Goal: Task Accomplishment & Management: Manage account settings

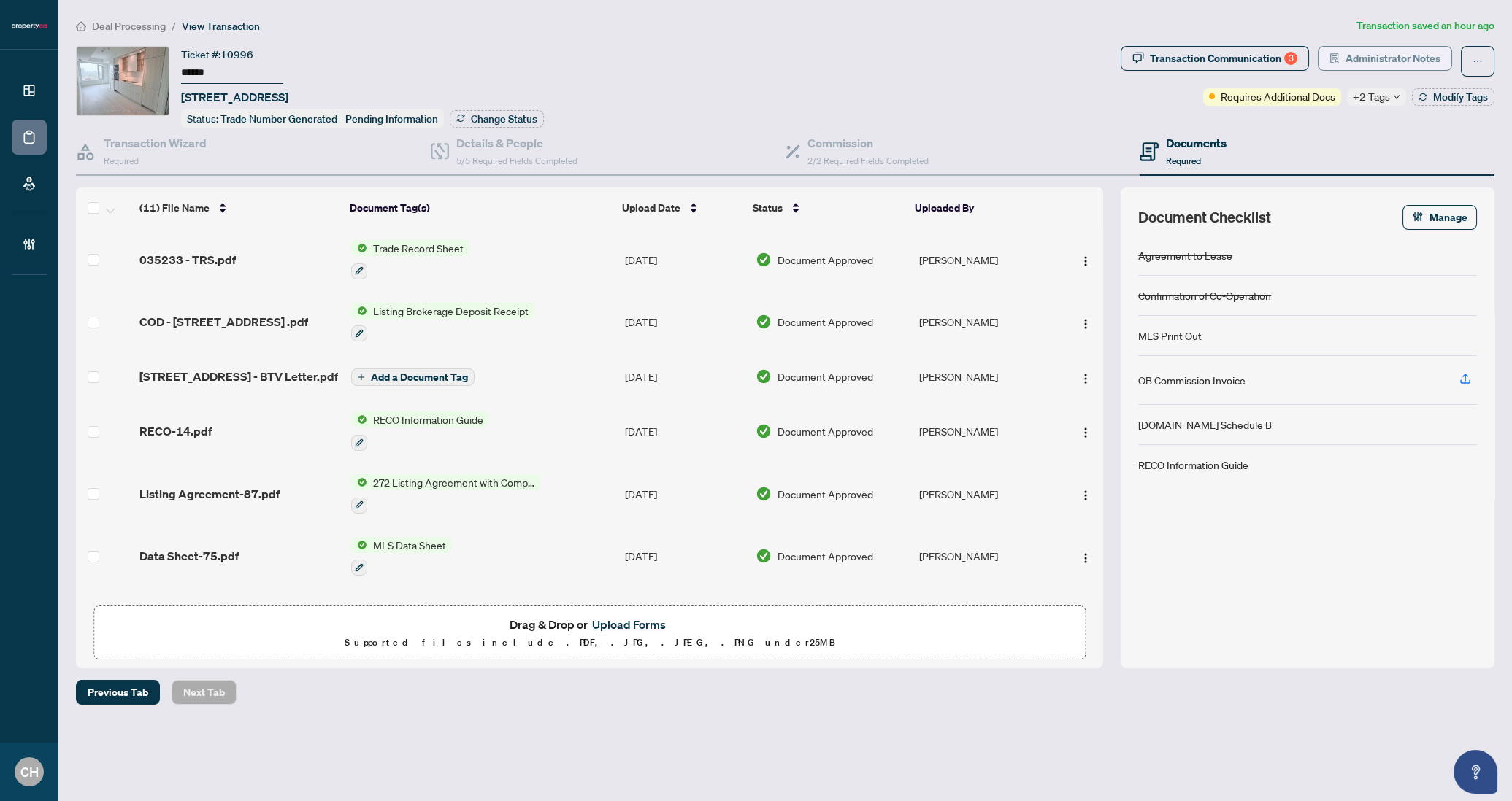
click at [1331, 54] on icon "solution" at bounding box center [1335, 59] width 9 height 10
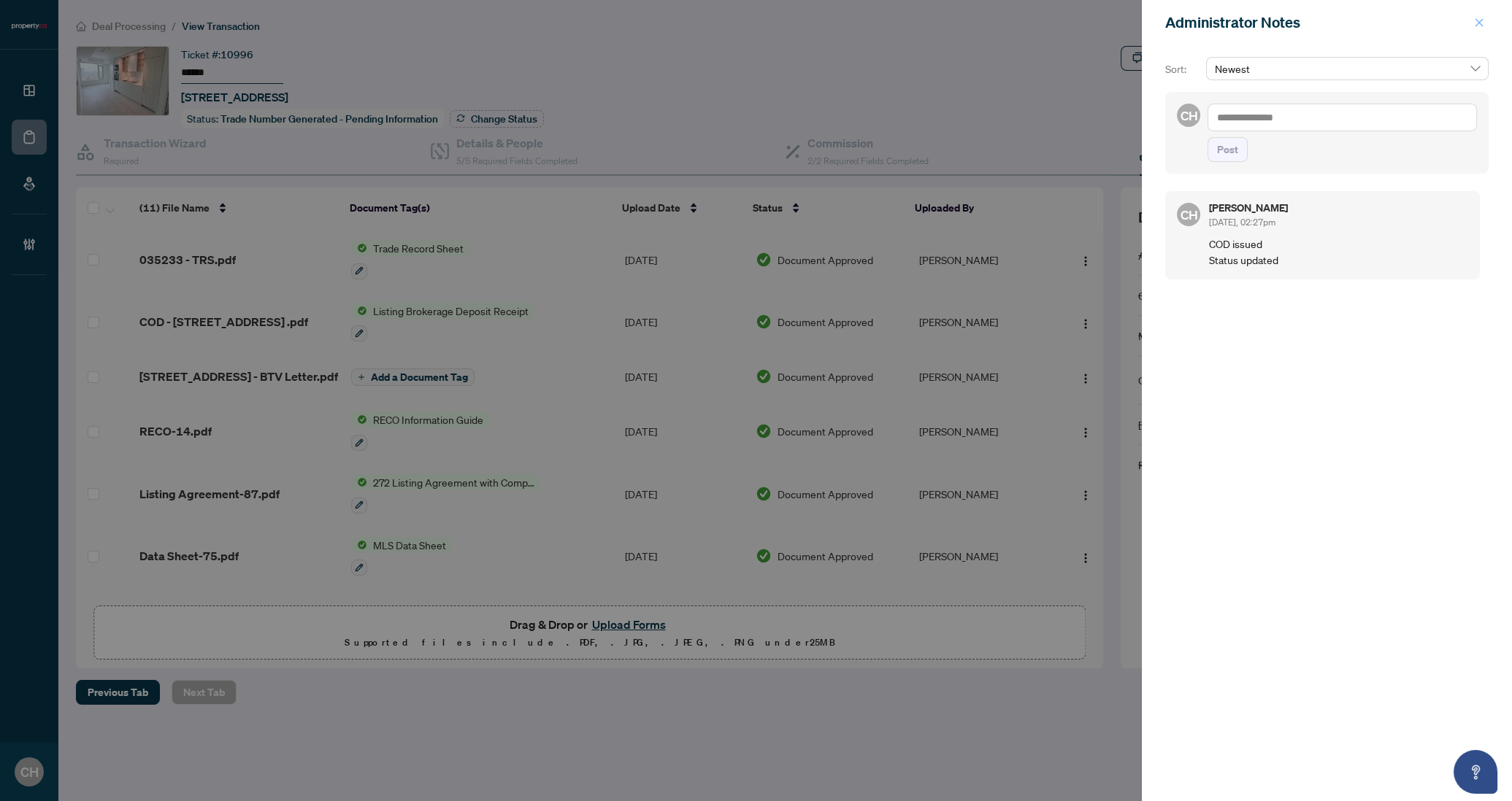
click at [1479, 18] on icon "close" at bounding box center [1479, 23] width 10 height 10
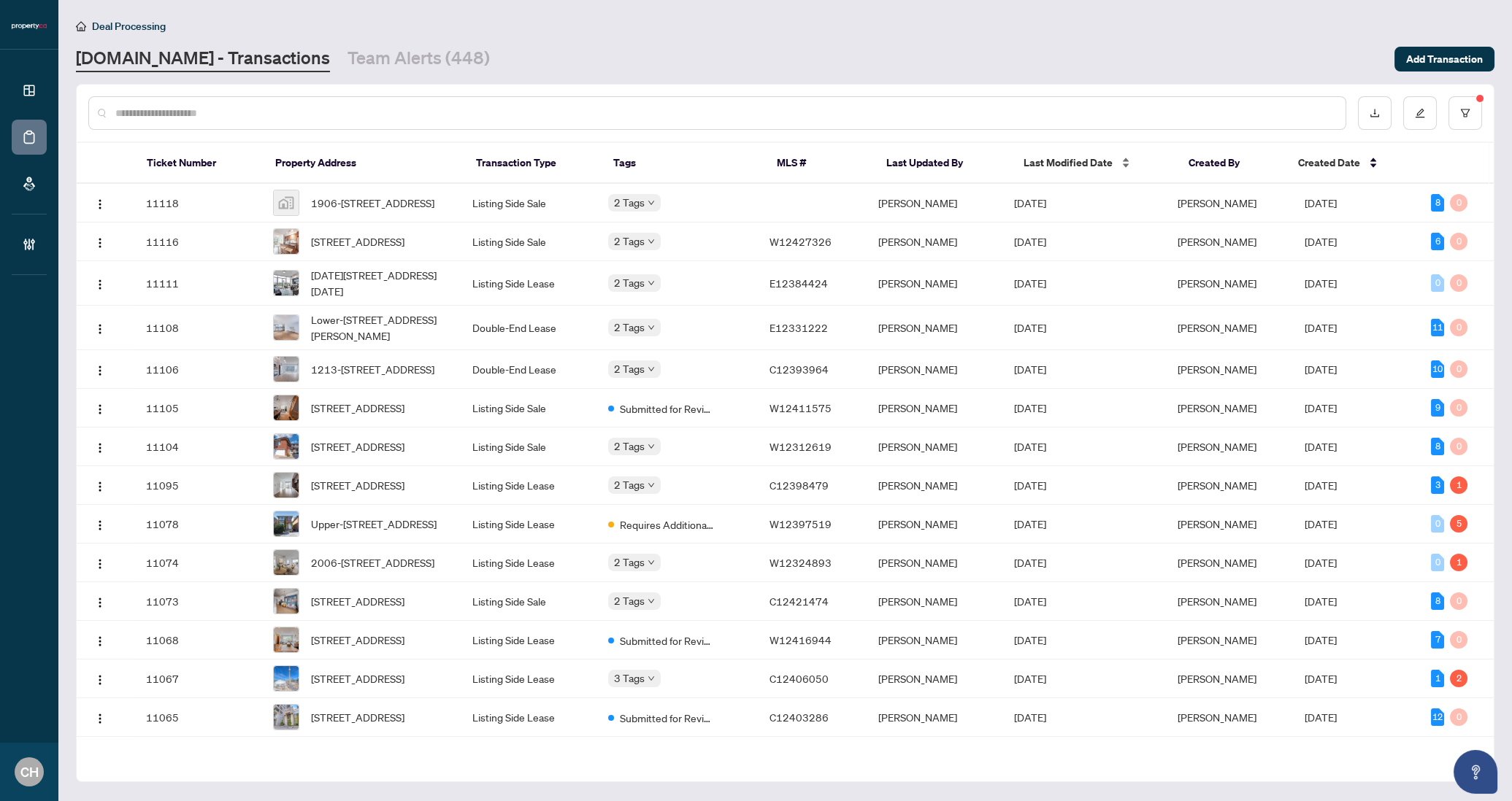
click at [1094, 157] on span "Last Modified Date" at bounding box center [1068, 163] width 89 height 16
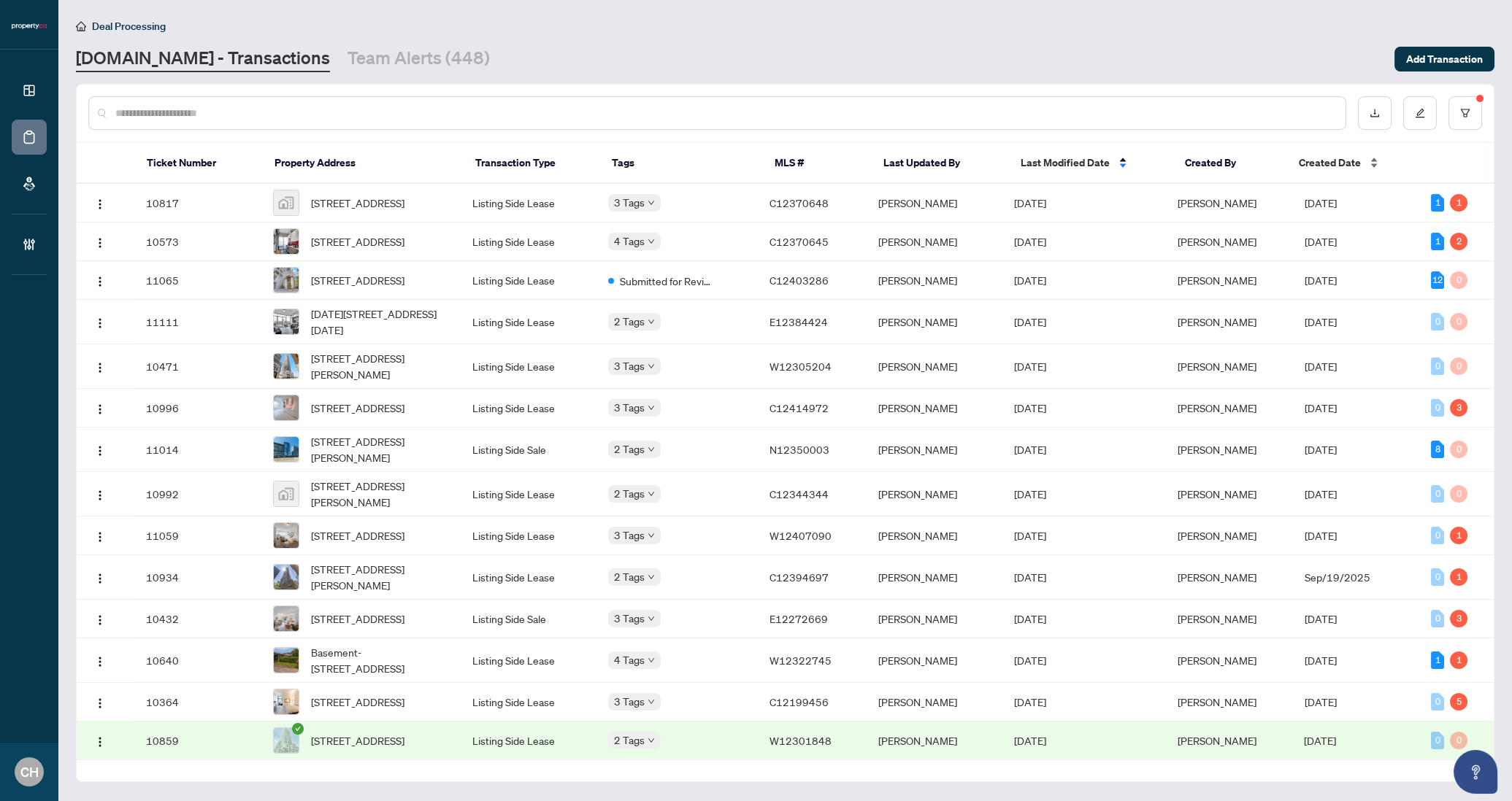
click at [1311, 163] on span "Created Date" at bounding box center [1330, 163] width 62 height 16
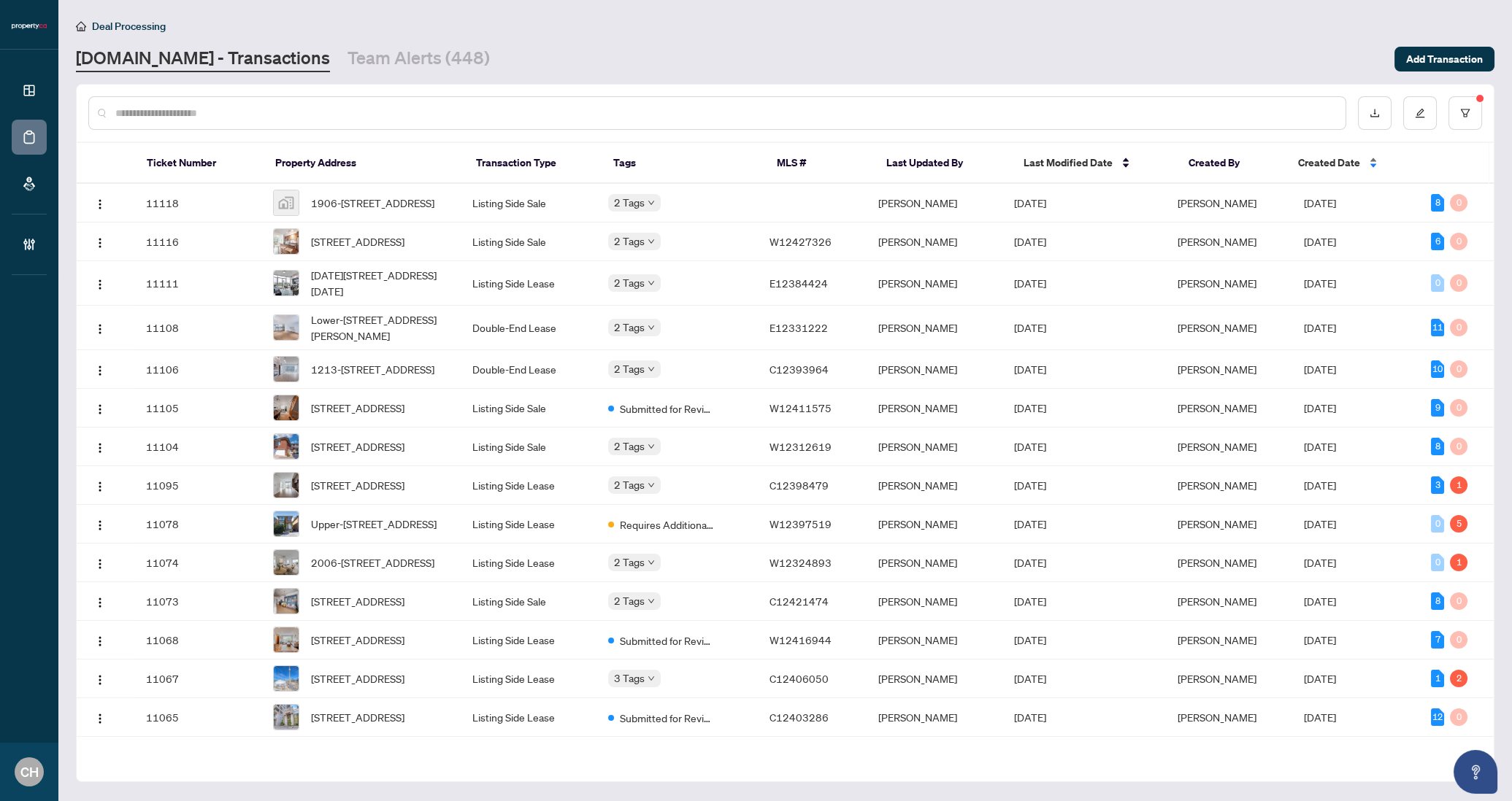
click at [1311, 163] on span "Created Date" at bounding box center [1329, 163] width 62 height 16
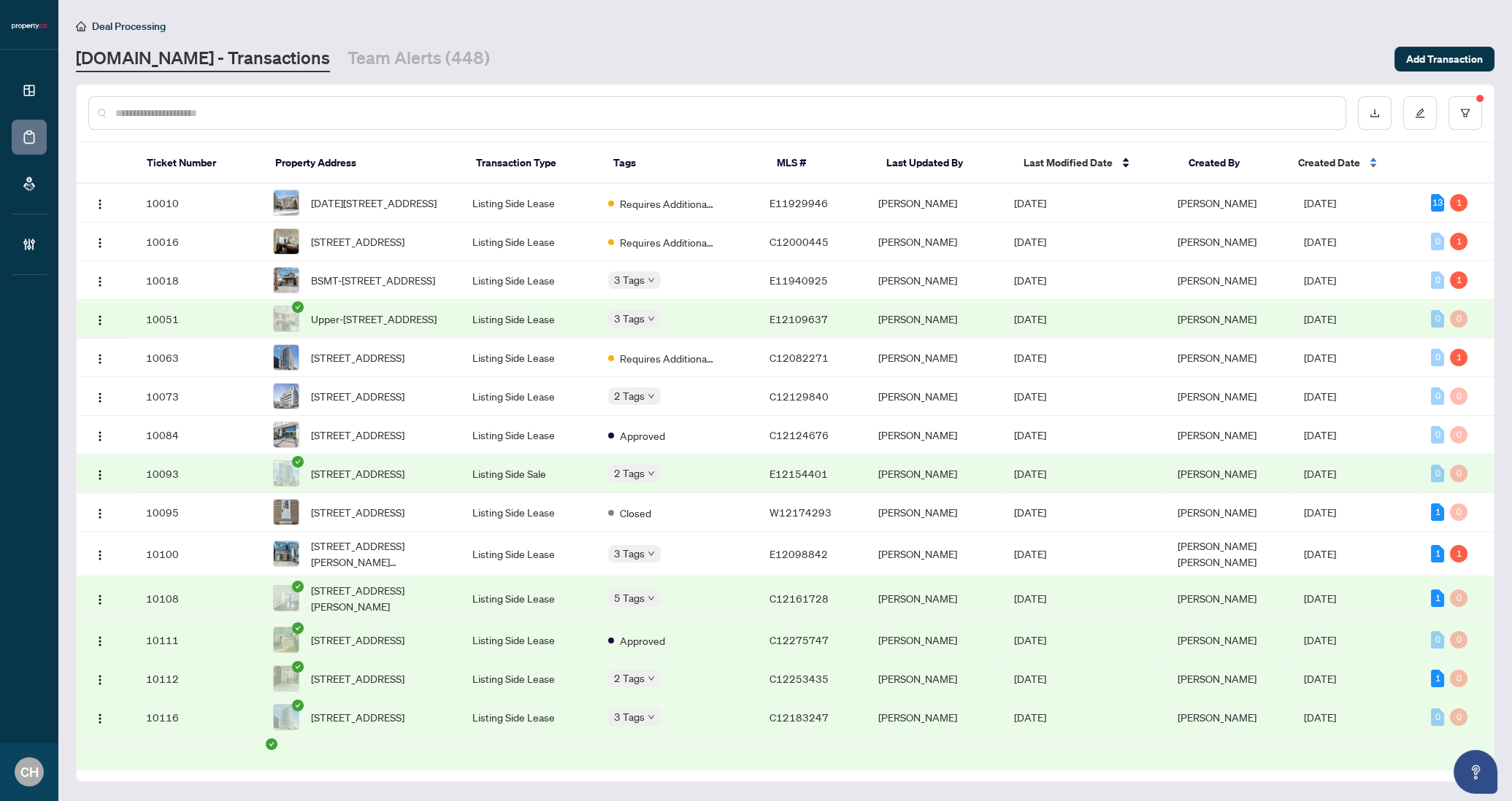
click at [1311, 163] on span "Created Date" at bounding box center [1329, 163] width 62 height 16
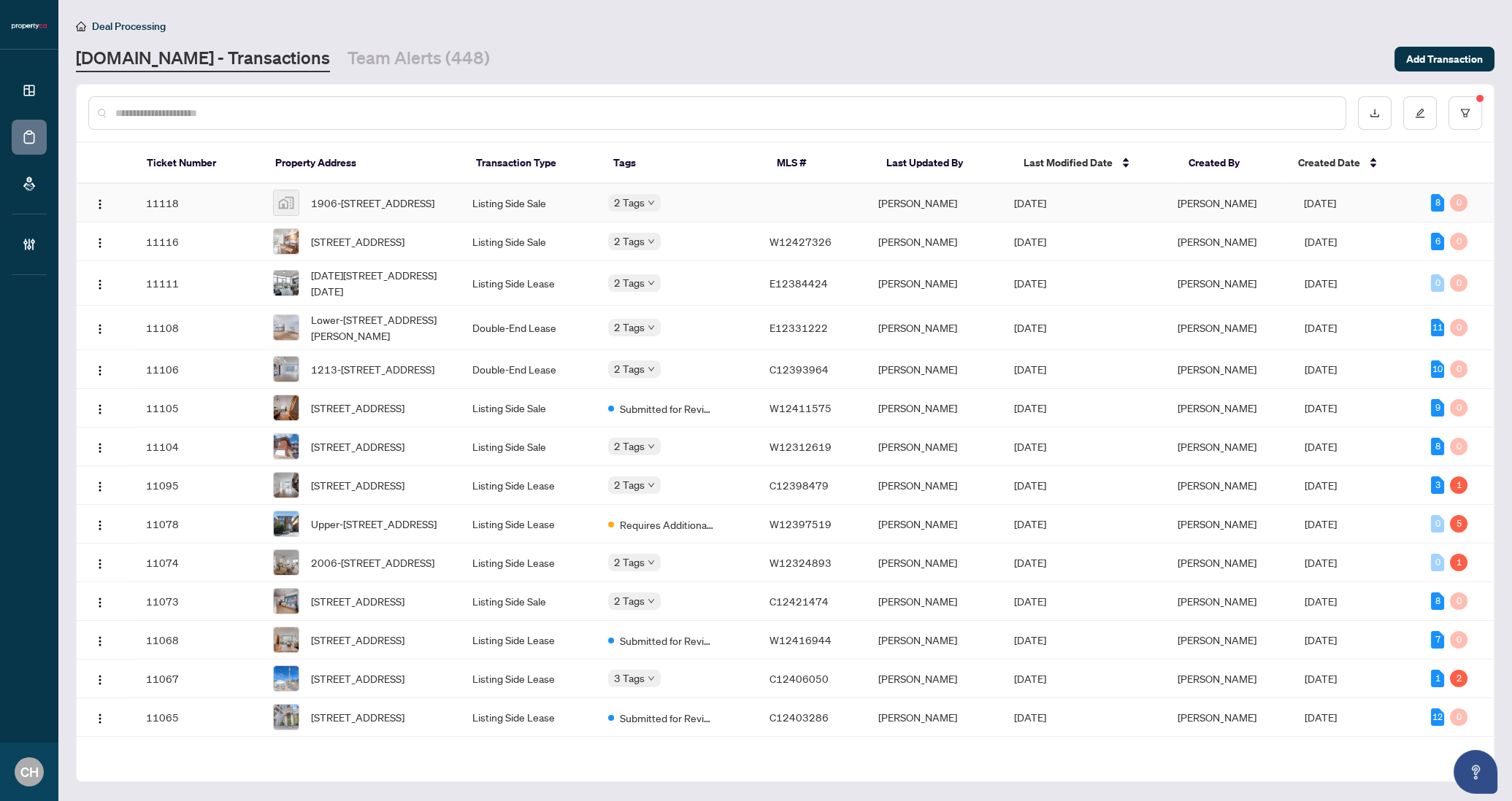
click at [1278, 196] on td "[PERSON_NAME]" at bounding box center [1228, 203] width 127 height 39
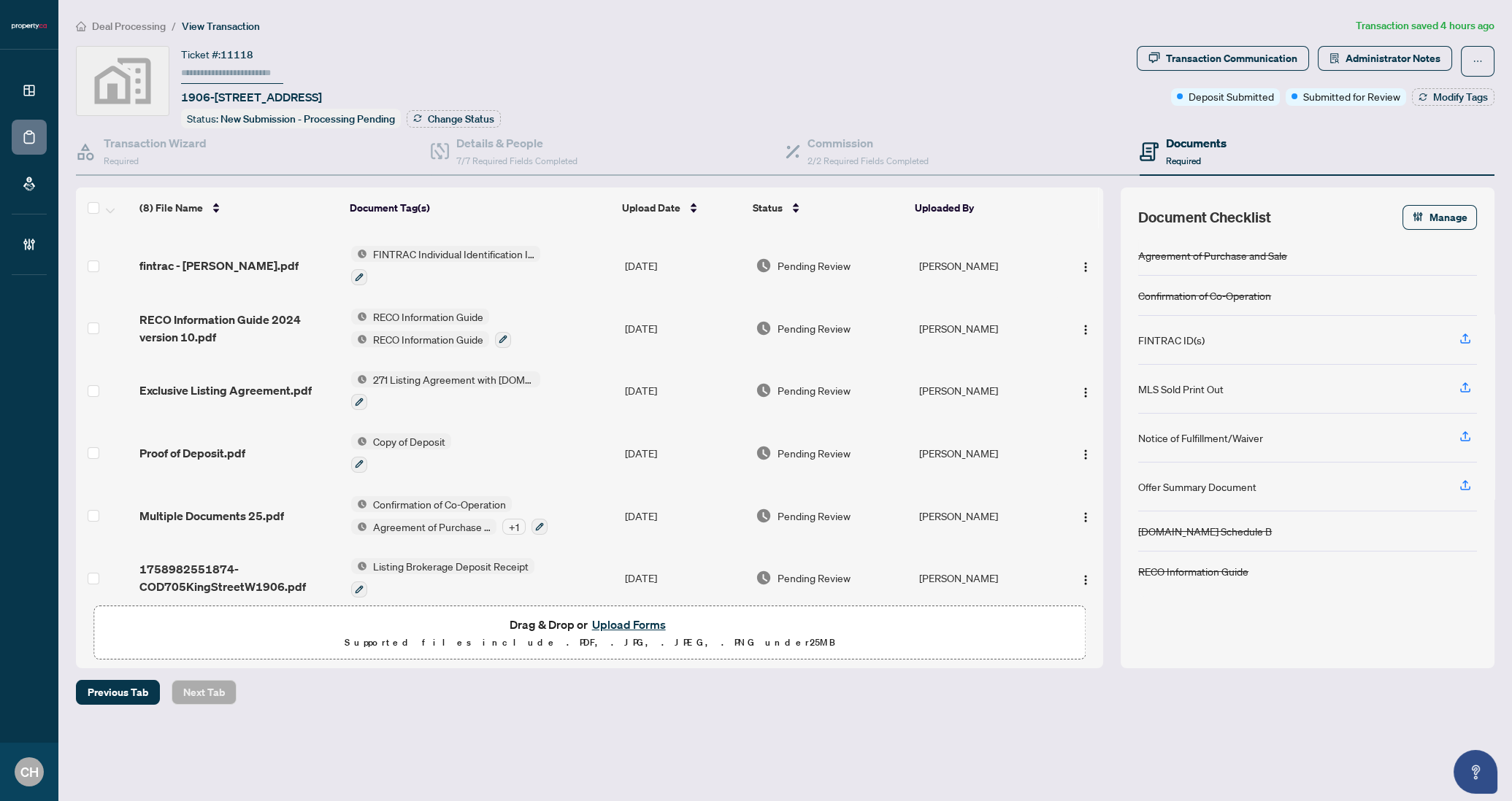
scroll to position [128, 0]
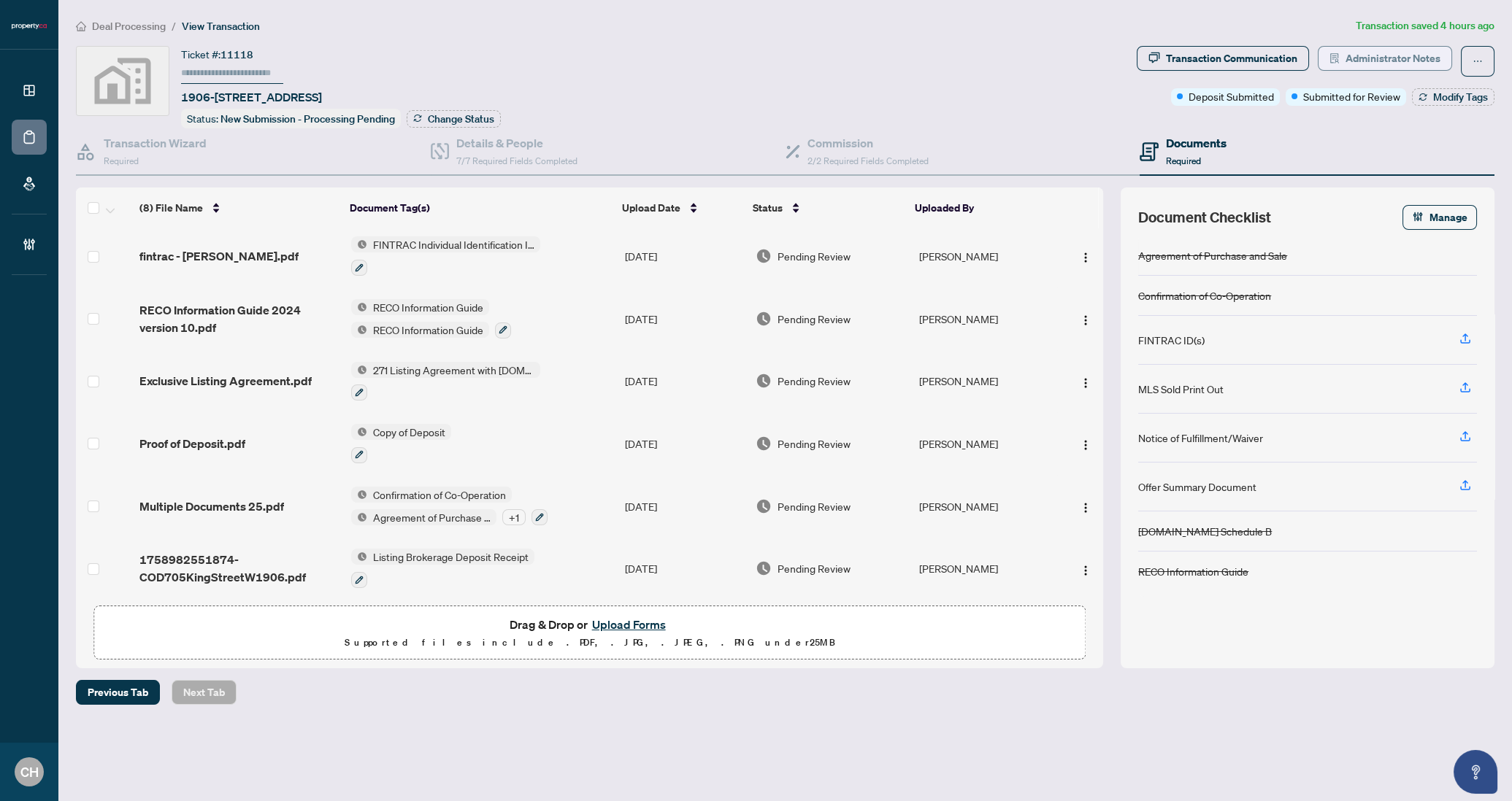
click at [1351, 47] on span "Administrator Notes" at bounding box center [1393, 59] width 95 height 23
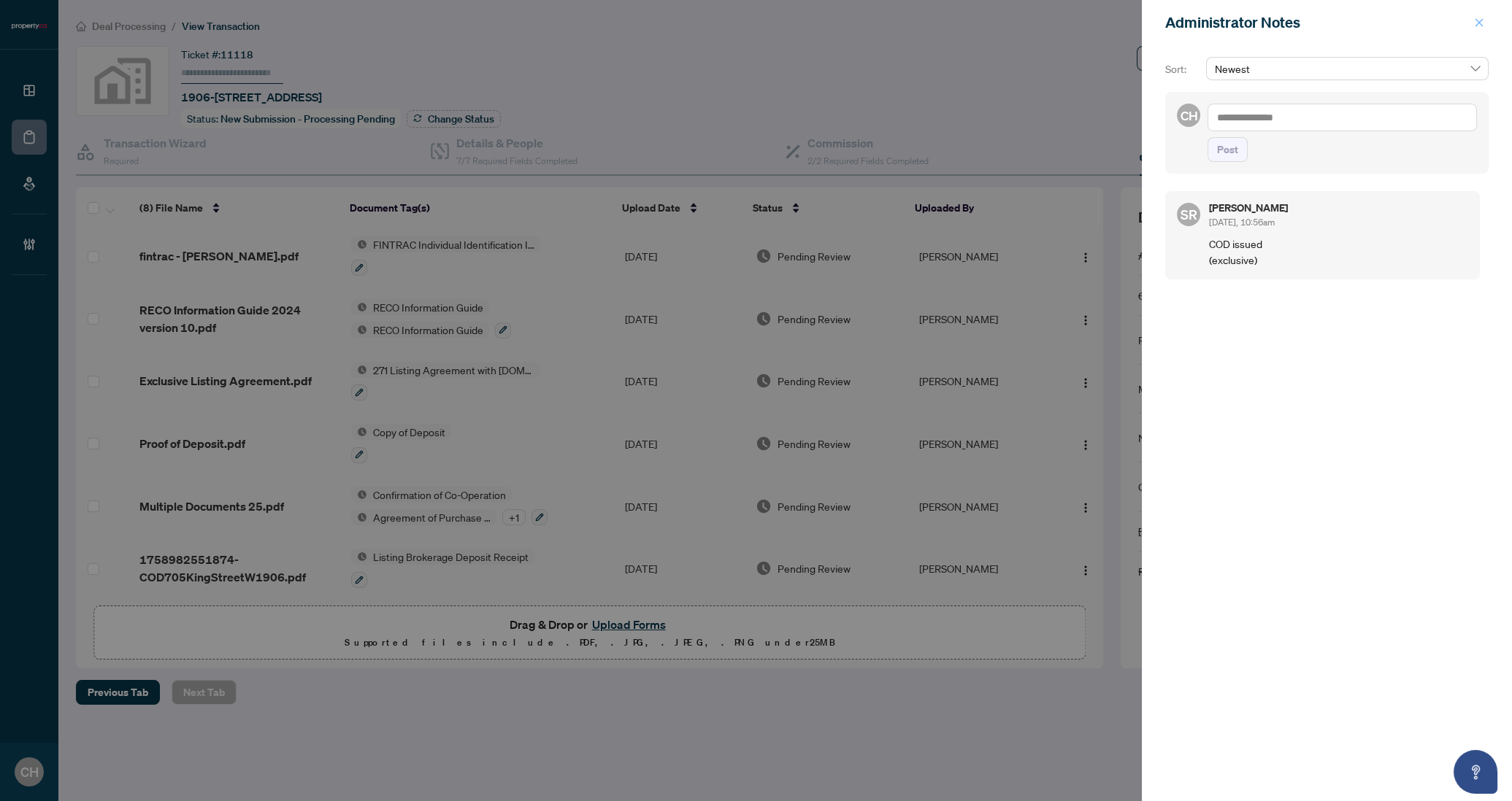
click at [1475, 26] on icon "close" at bounding box center [1479, 22] width 8 height 8
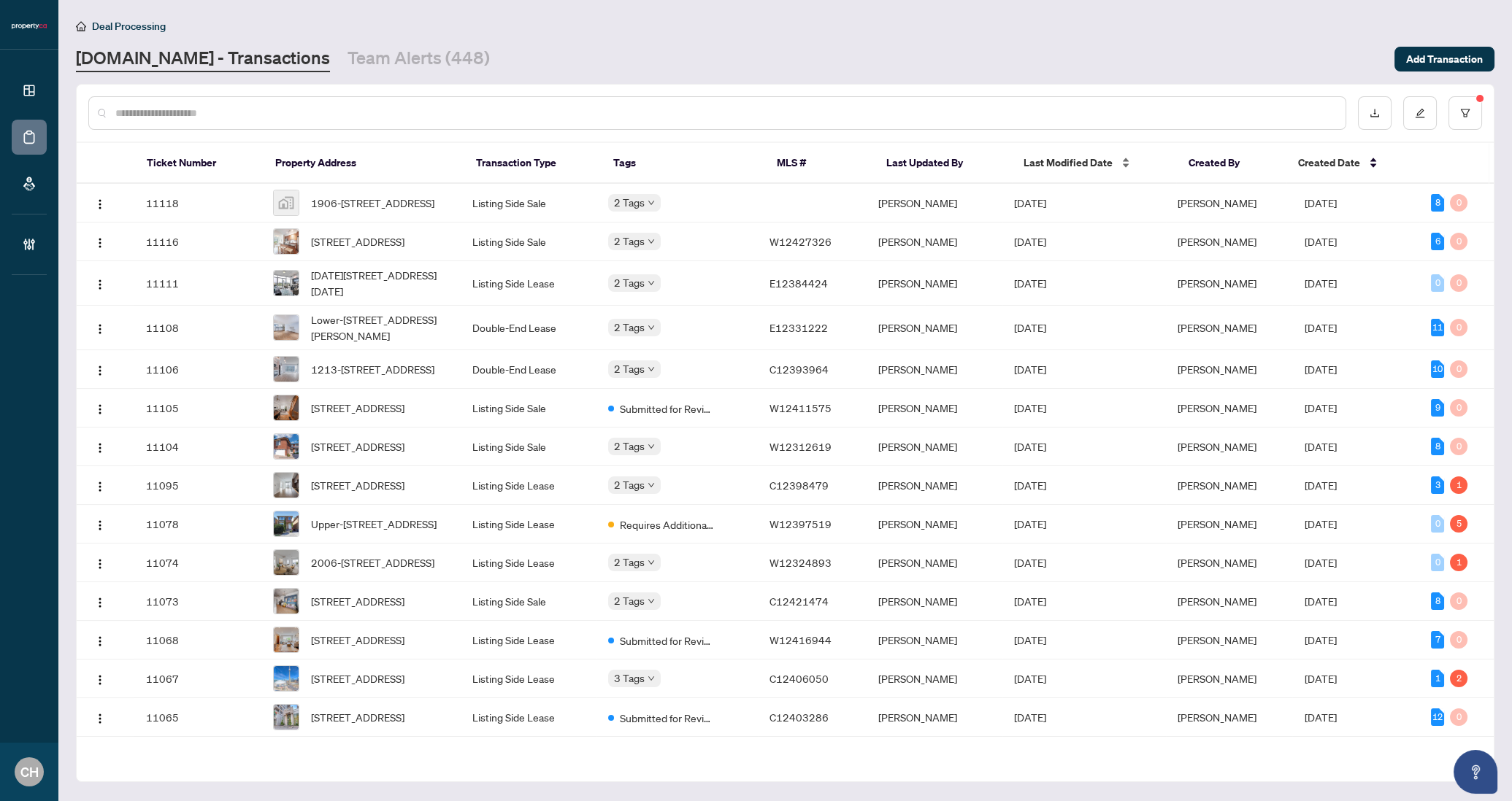
click at [1073, 154] on span "Last Modified Date" at bounding box center [1068, 163] width 89 height 16
click at [1080, 165] on span "Last Modified Date" at bounding box center [1068, 163] width 89 height 16
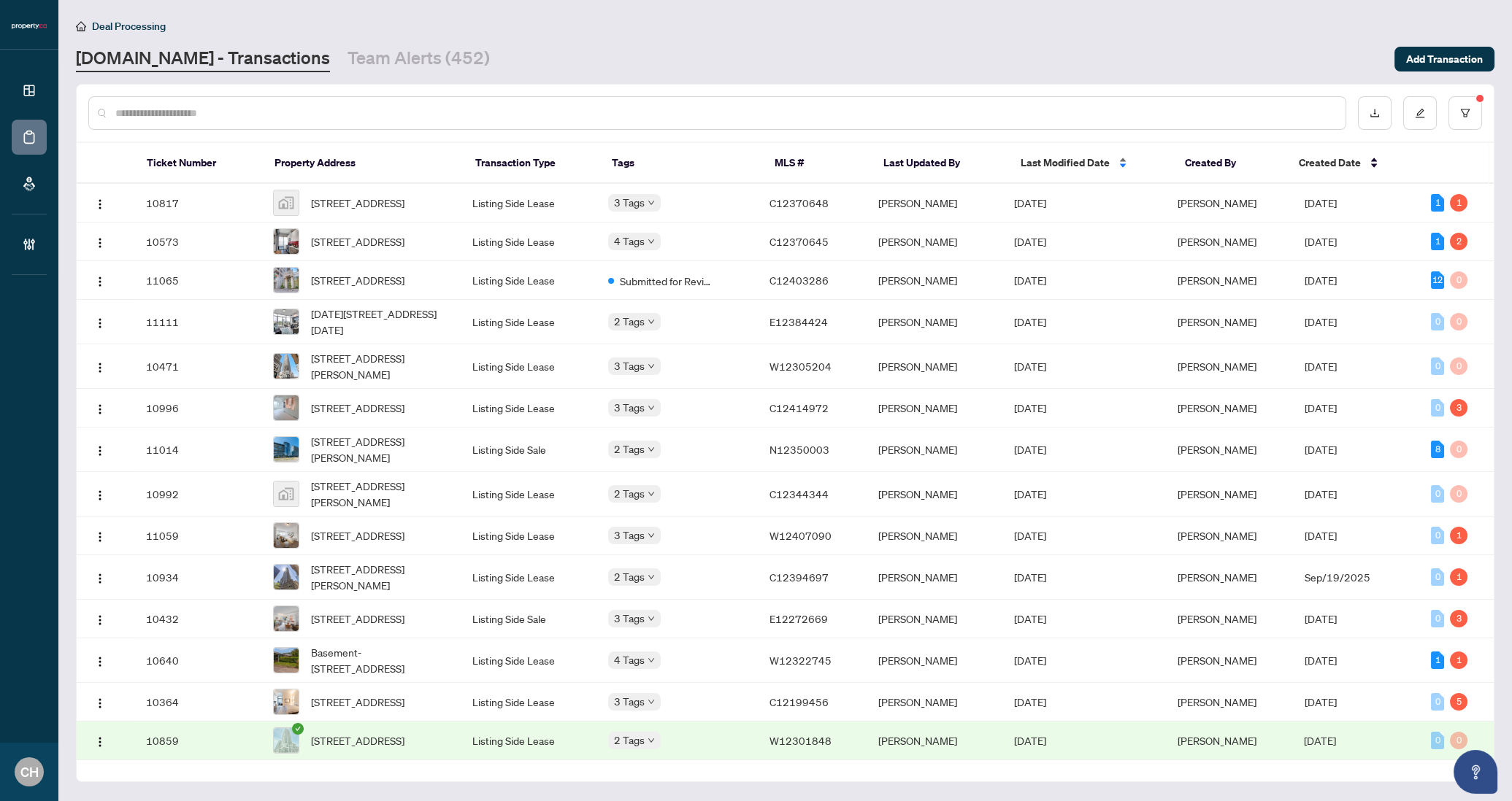
click at [1057, 168] on span "Last Modified Date" at bounding box center [1065, 163] width 89 height 16
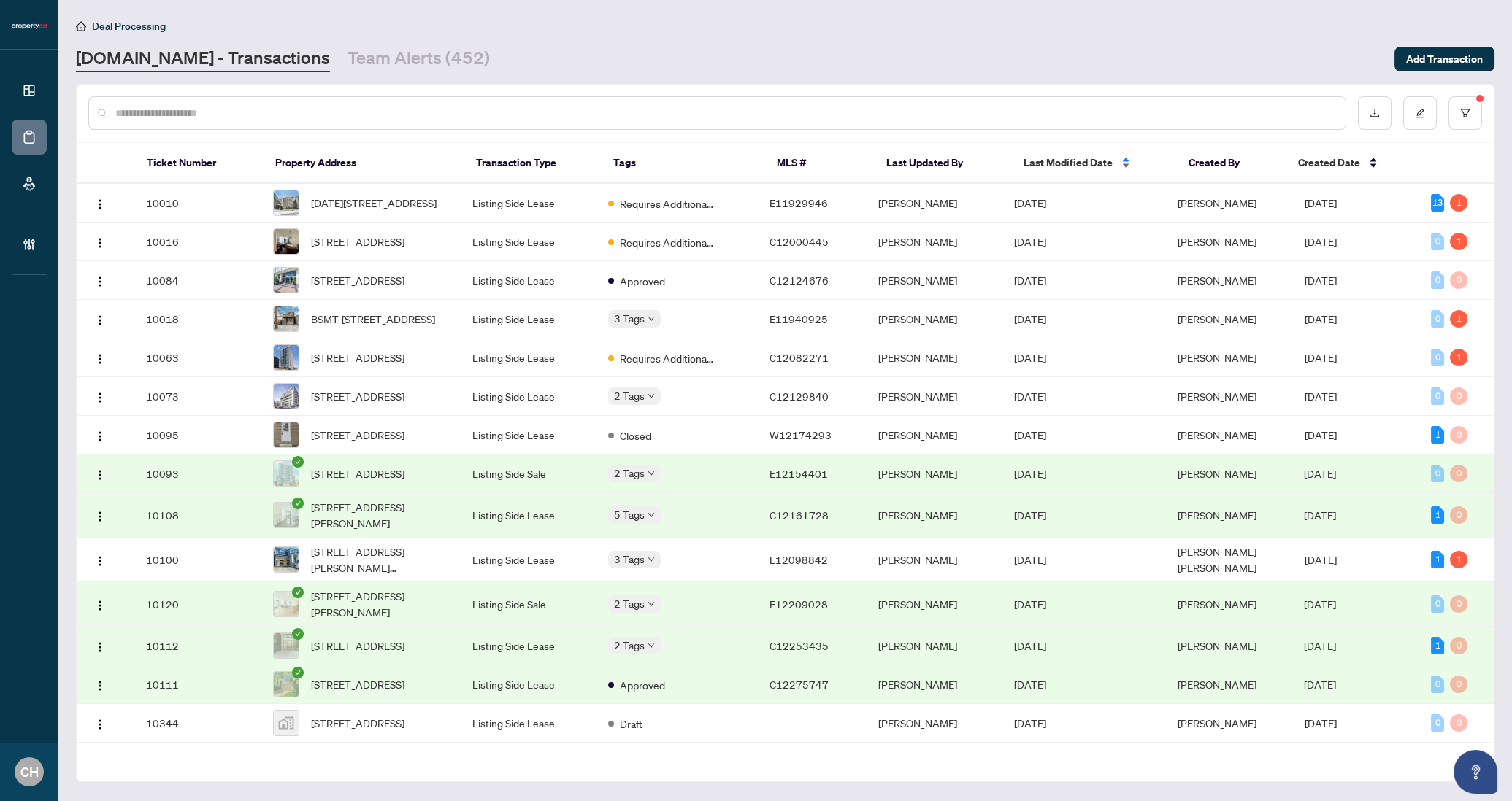
click at [1057, 168] on span "Last Modified Date" at bounding box center [1068, 163] width 89 height 16
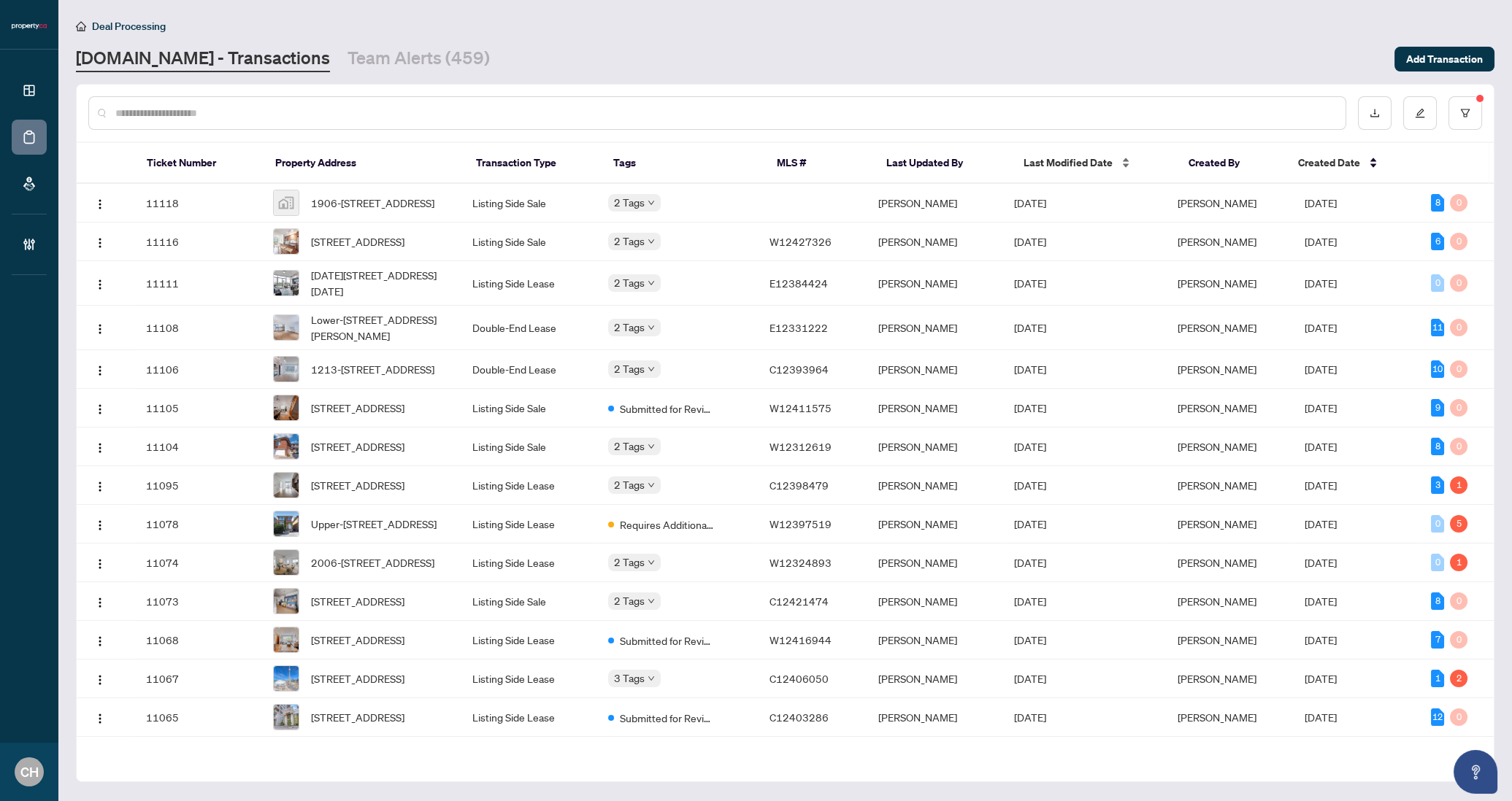
click at [1097, 168] on span "Last Modified Date" at bounding box center [1068, 163] width 89 height 16
click at [1058, 160] on span "Last Modified Date" at bounding box center [1068, 163] width 89 height 16
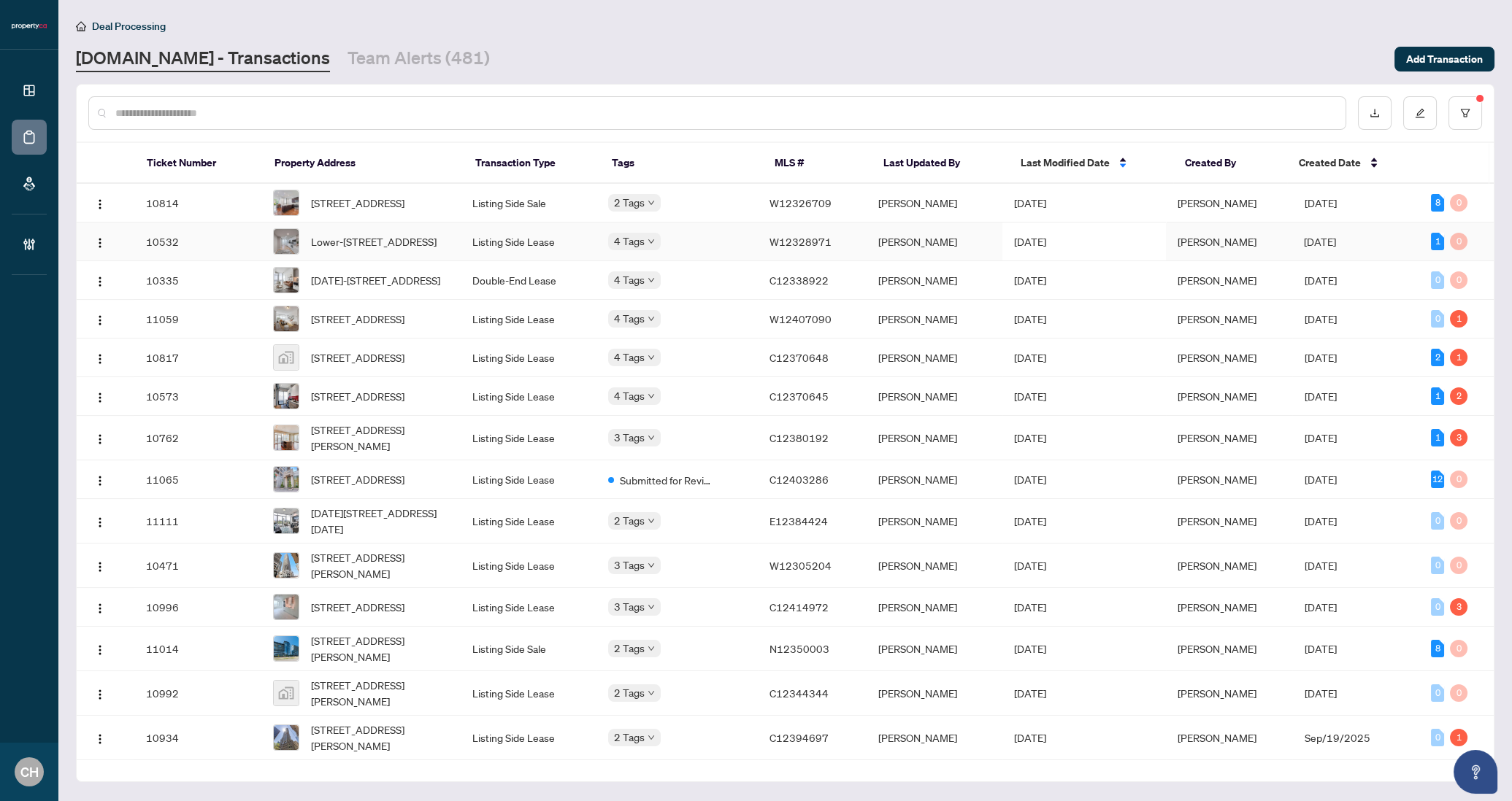
click at [1241, 248] on span "[PERSON_NAME]" at bounding box center [1217, 242] width 79 height 13
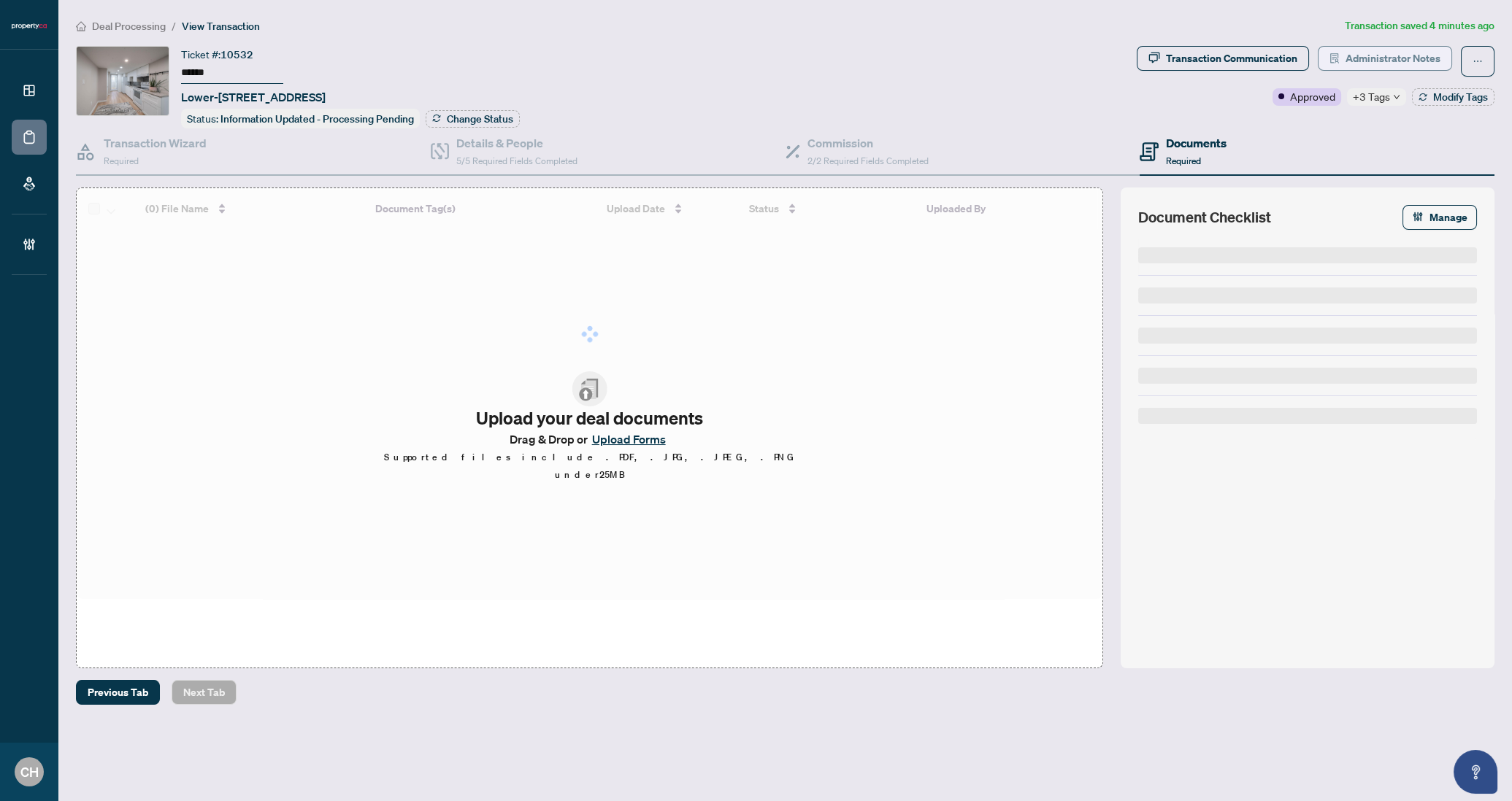
click at [1385, 57] on span "Administrator Notes" at bounding box center [1393, 59] width 95 height 23
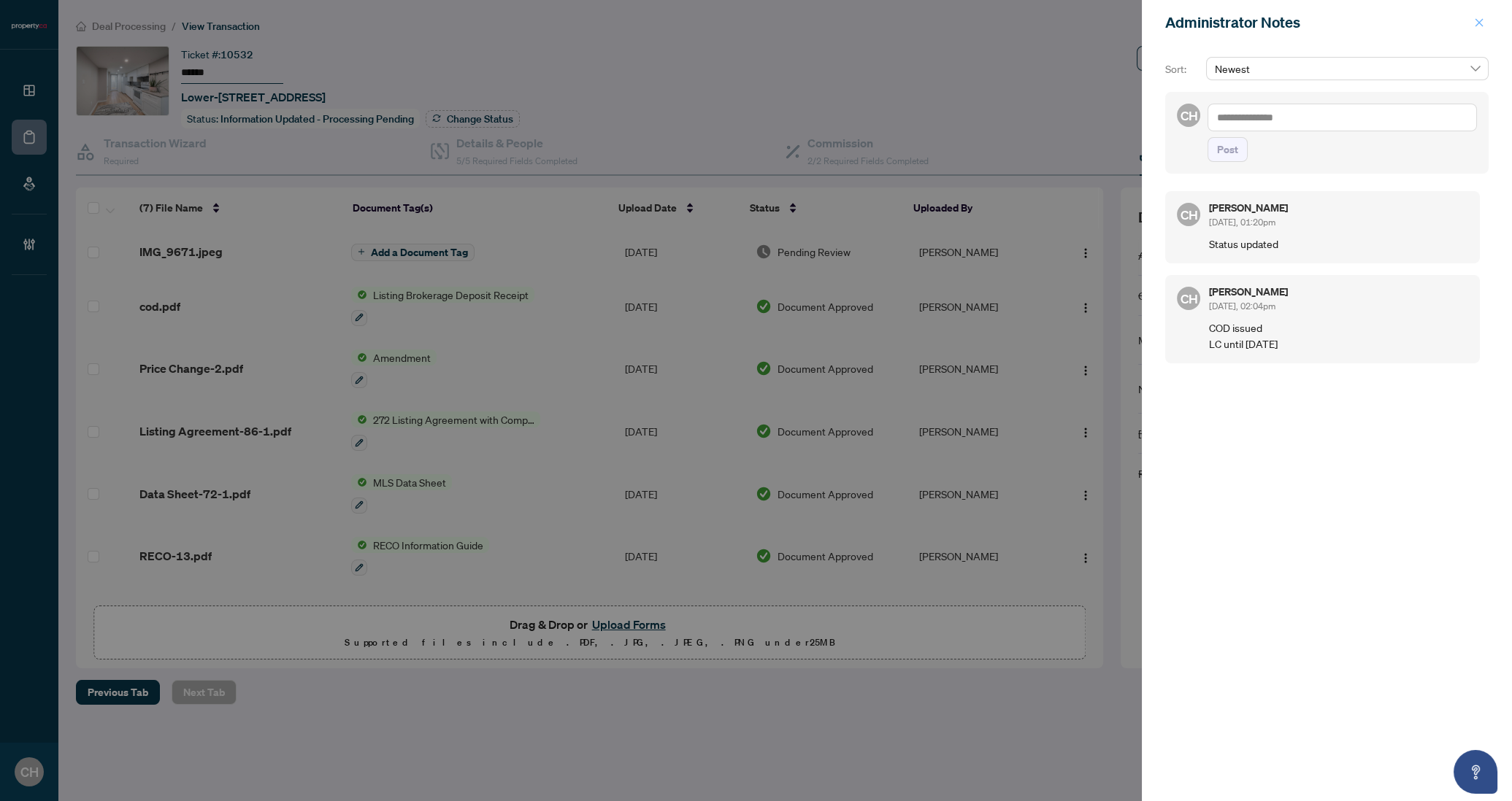
click at [1475, 21] on icon "close" at bounding box center [1479, 23] width 10 height 10
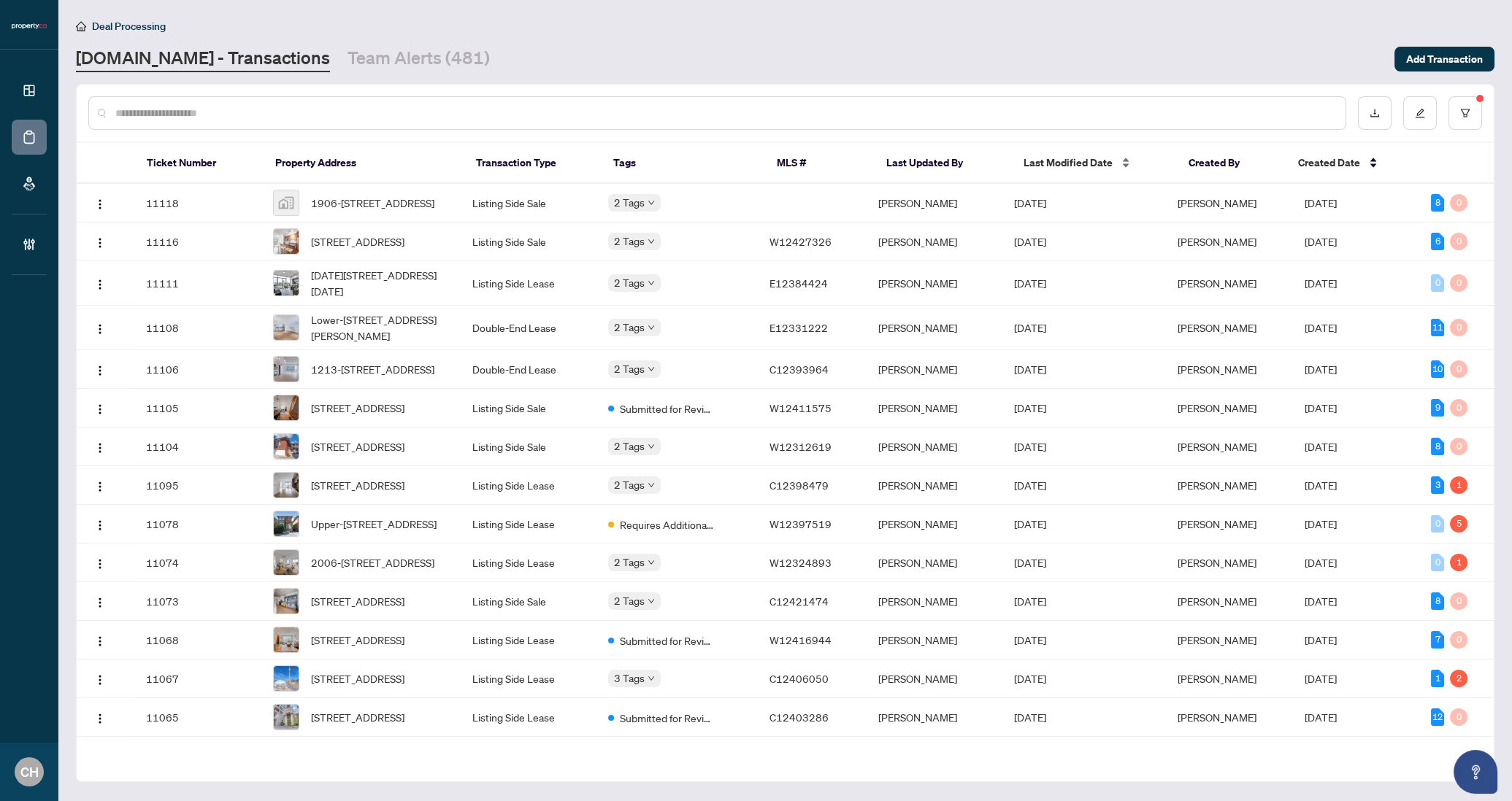
click at [1095, 165] on span "Last Modified Date" at bounding box center [1068, 163] width 89 height 16
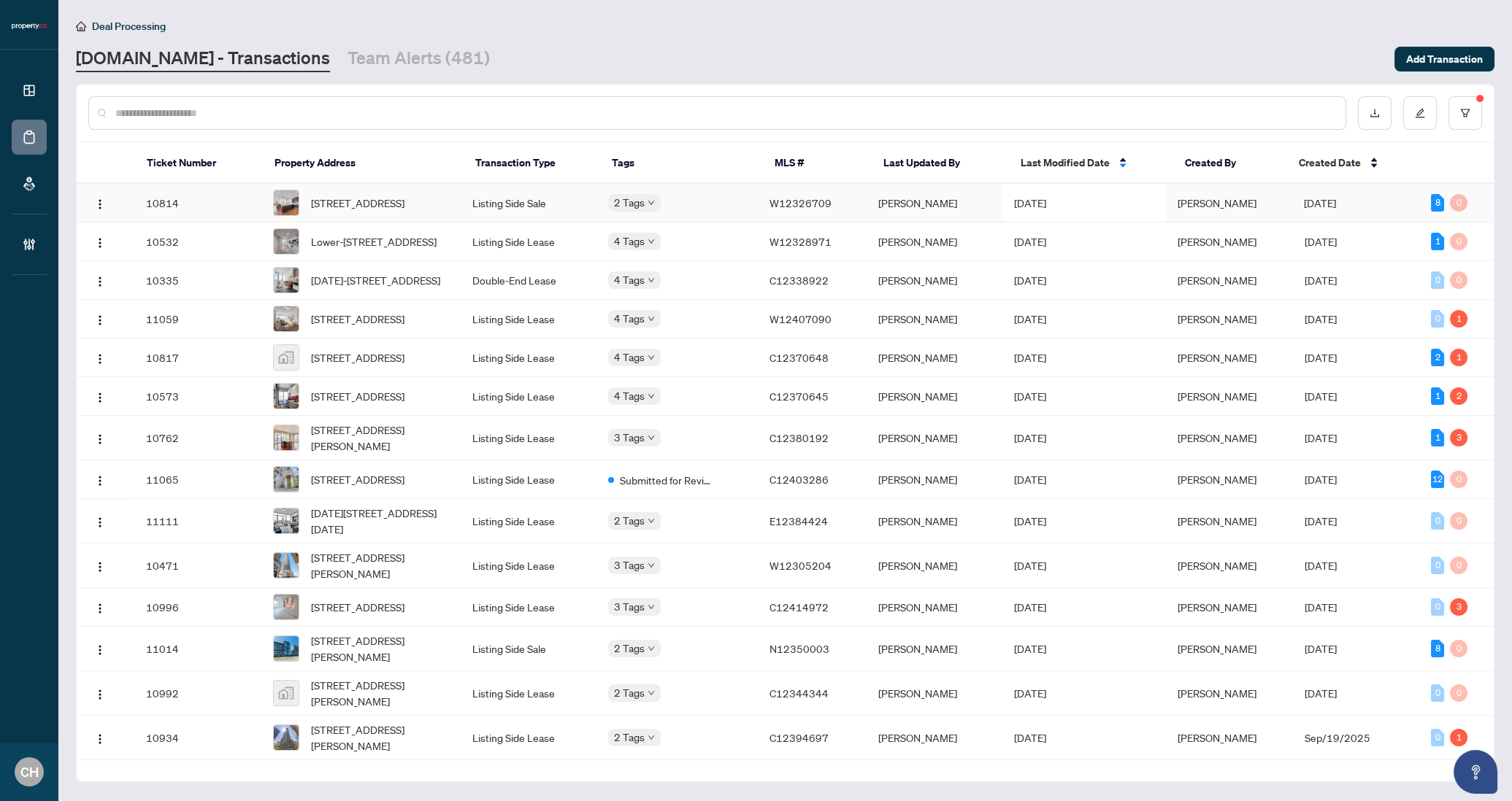
click at [1348, 216] on td "Sep/15/2025" at bounding box center [1355, 203] width 127 height 39
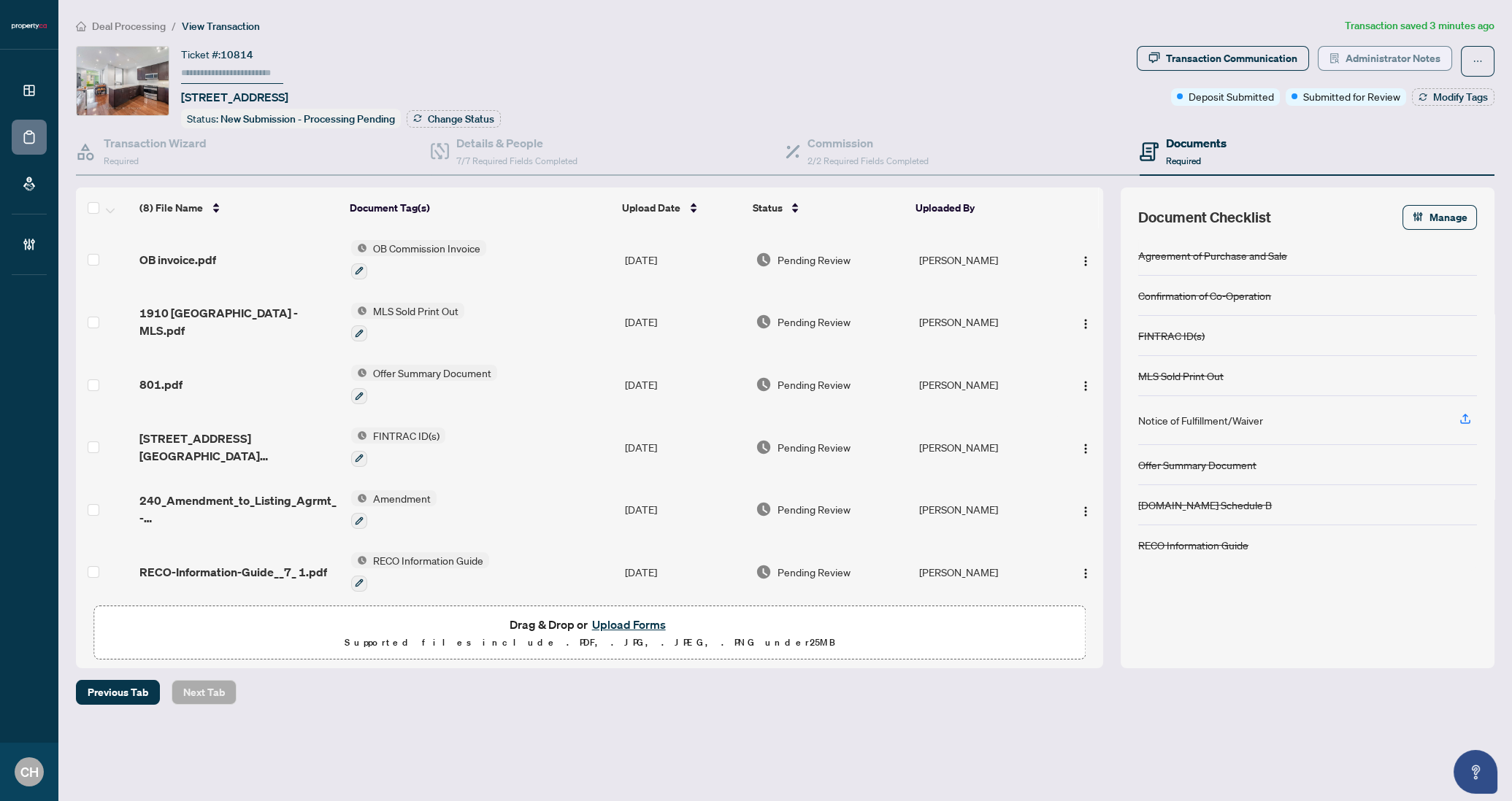
click at [1359, 67] on span "Administrator Notes" at bounding box center [1393, 59] width 95 height 23
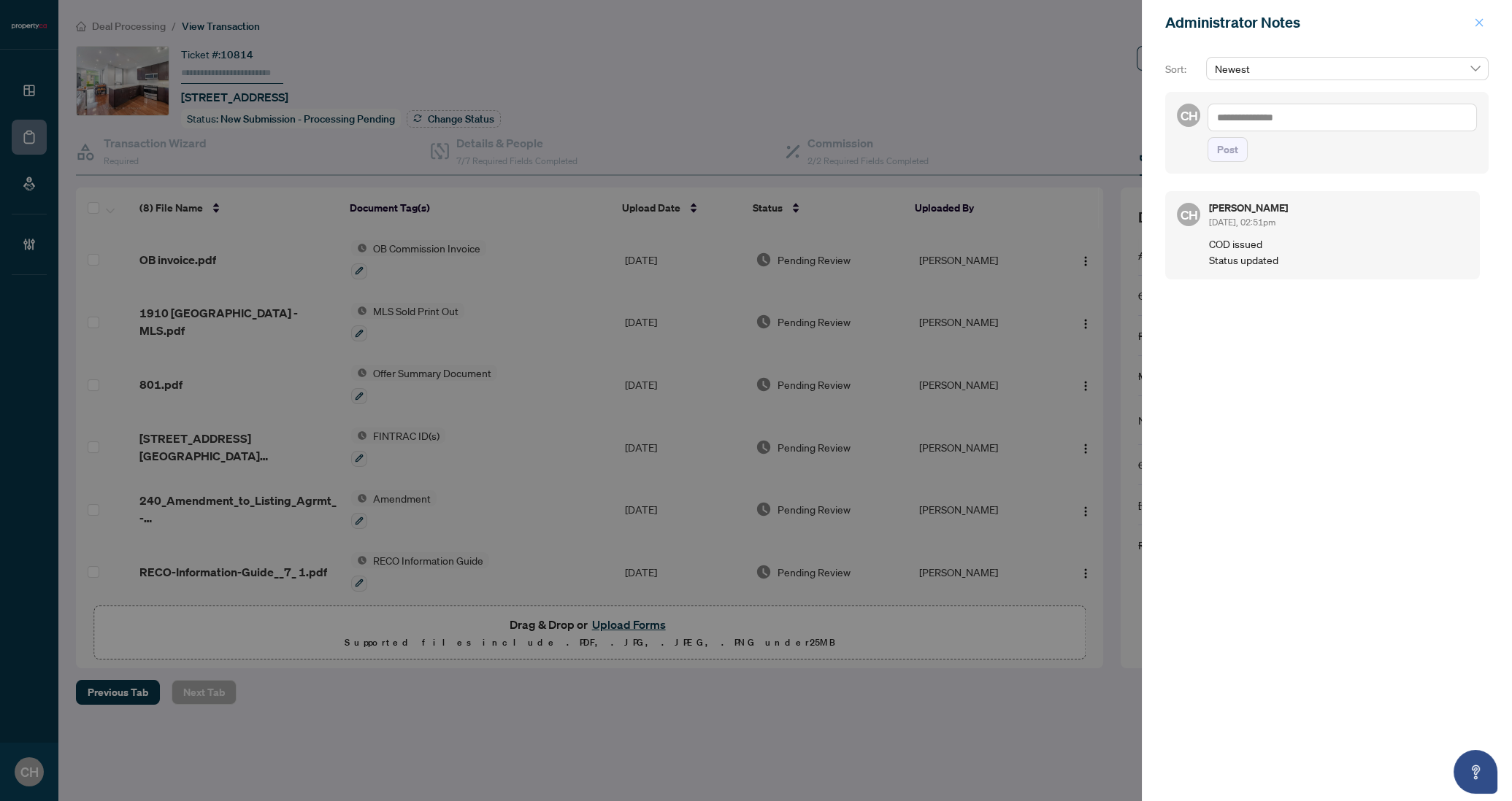
click at [1476, 14] on span "button" at bounding box center [1479, 23] width 10 height 23
